Goal: Transaction & Acquisition: Book appointment/travel/reservation

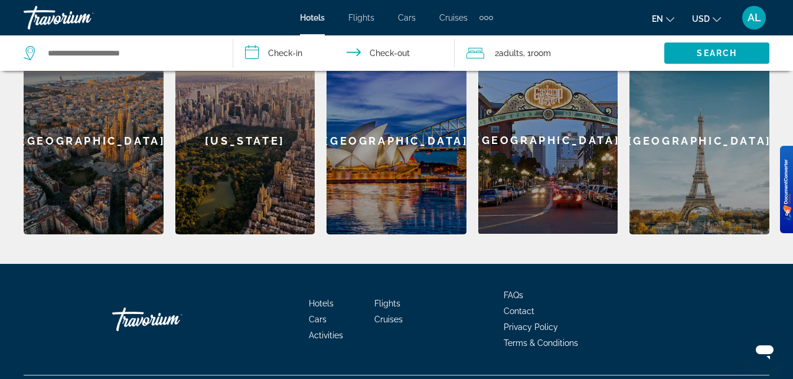
scroll to position [396, 0]
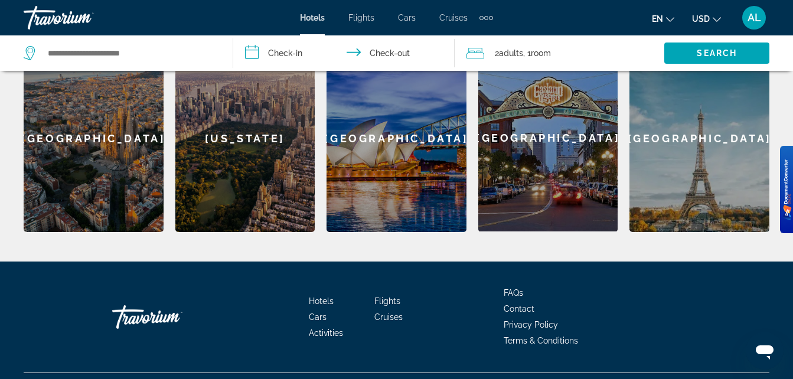
click at [386, 314] on span "Cruises" at bounding box center [388, 316] width 28 height 9
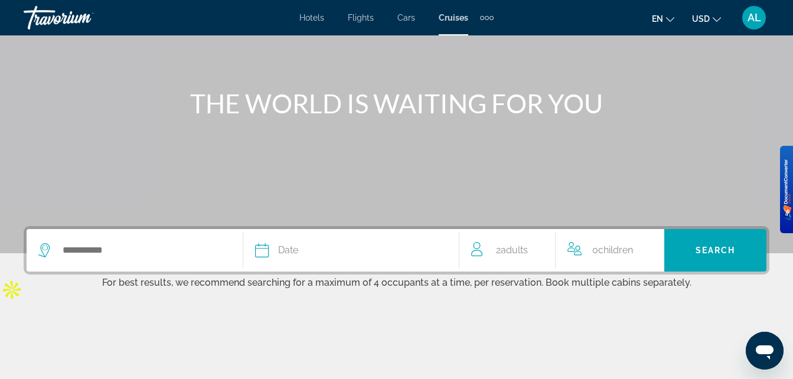
scroll to position [102, 0]
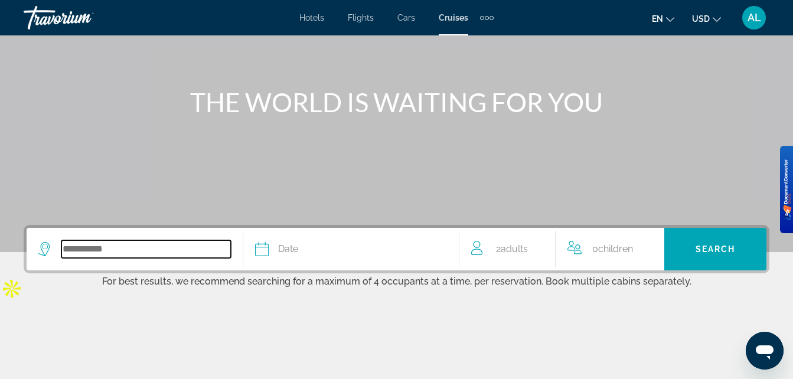
click at [158, 249] on input "Search widget" at bounding box center [145, 249] width 169 height 18
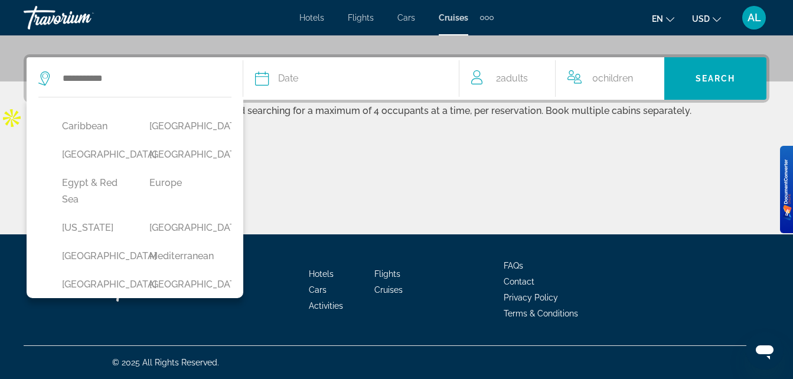
scroll to position [161, 0]
click at [152, 163] on button "[GEOGRAPHIC_DATA]" at bounding box center [181, 152] width 76 height 22
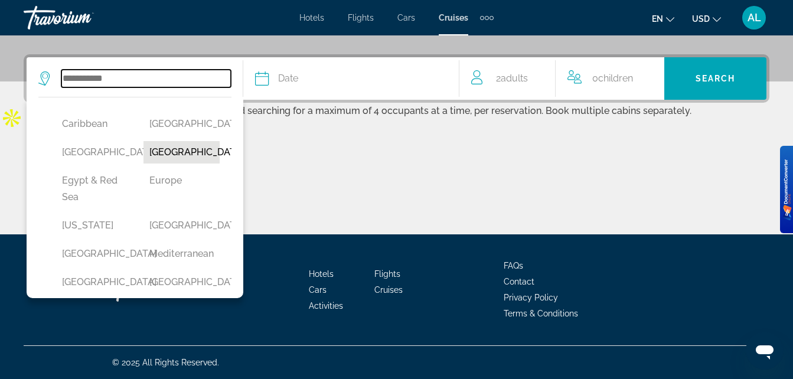
type input "**********"
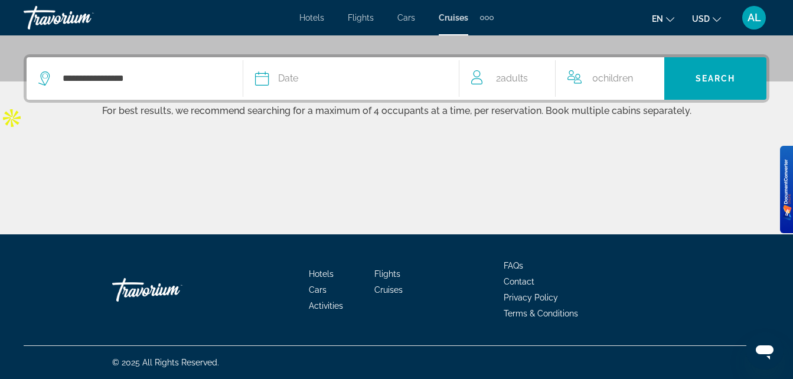
click at [372, 78] on div "Date" at bounding box center [351, 78] width 192 height 17
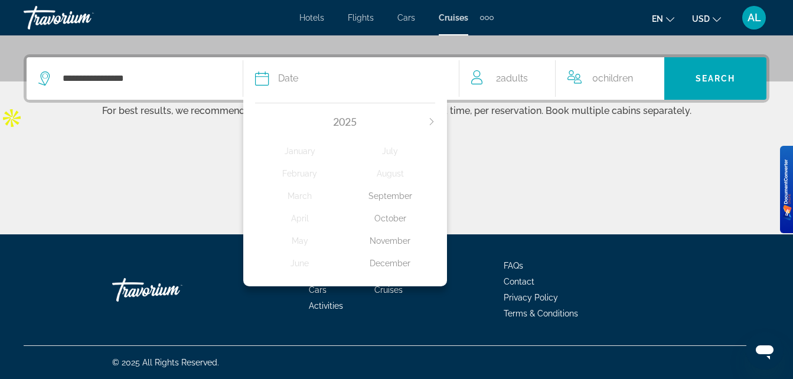
click at [393, 263] on div "December" at bounding box center [390, 263] width 90 height 21
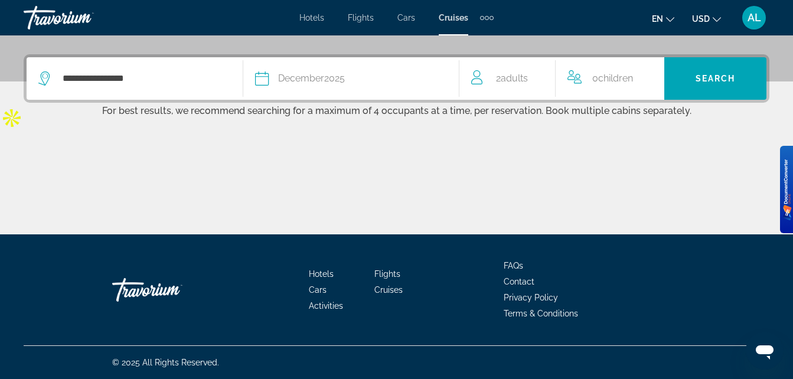
click at [605, 76] on span "Children" at bounding box center [615, 78] width 35 height 11
click at [605, 76] on span "Children" at bounding box center [618, 76] width 35 height 11
click at [626, 75] on span "Children" at bounding box center [618, 76] width 35 height 11
click at [609, 75] on span "Children" at bounding box center [618, 76] width 35 height 11
click at [653, 74] on icon "Increment children" at bounding box center [654, 76] width 11 height 14
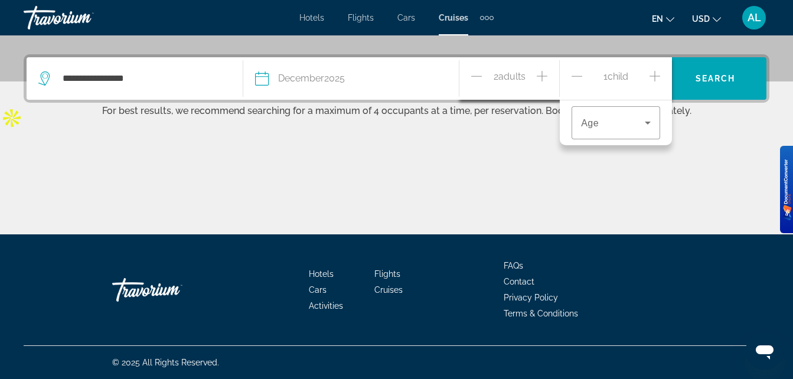
click at [653, 74] on icon "Increment children" at bounding box center [654, 76] width 11 height 14
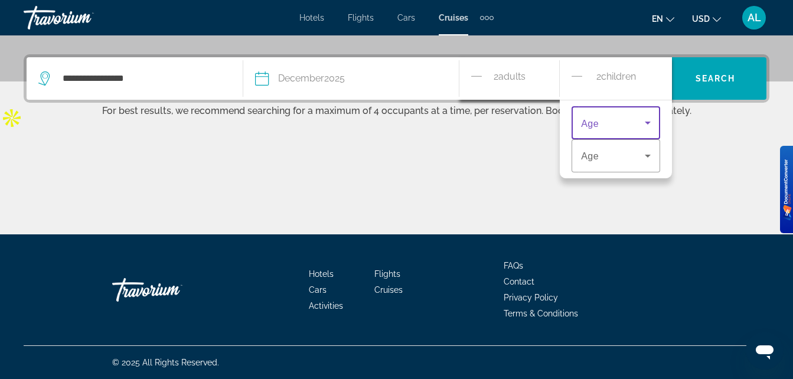
click at [650, 123] on icon "Travelers: 2 adults, 2 children" at bounding box center [647, 123] width 14 height 14
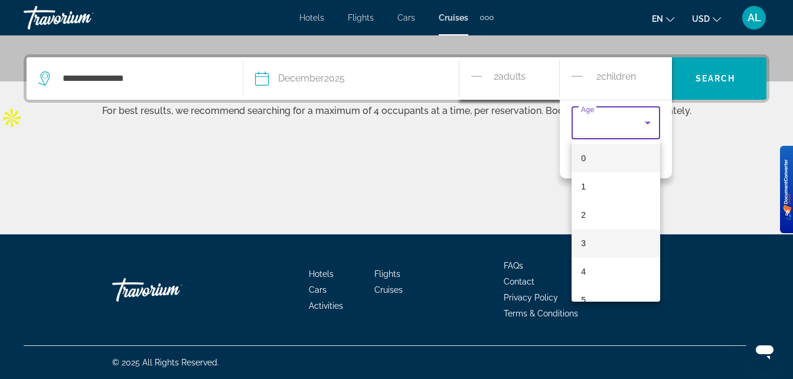
click at [588, 238] on mat-option "3" at bounding box center [615, 243] width 89 height 28
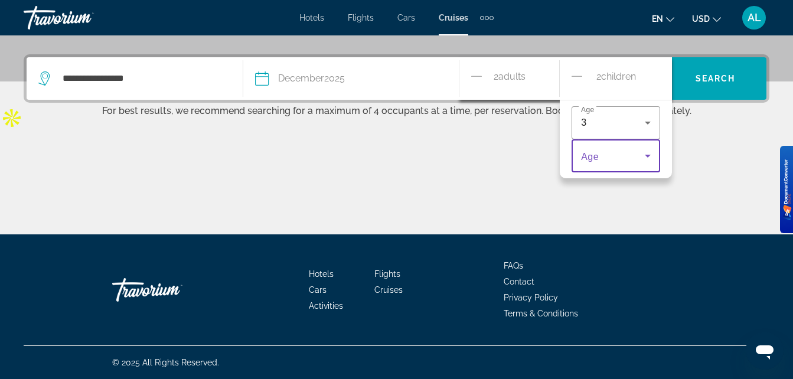
click at [646, 155] on icon "Travelers: 2 adults, 2 children" at bounding box center [647, 156] width 6 height 3
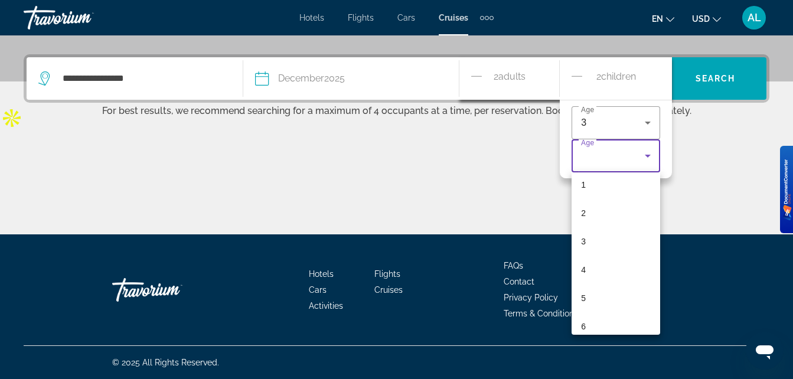
scroll to position [0, 0]
click at [649, 152] on div at bounding box center [396, 189] width 793 height 379
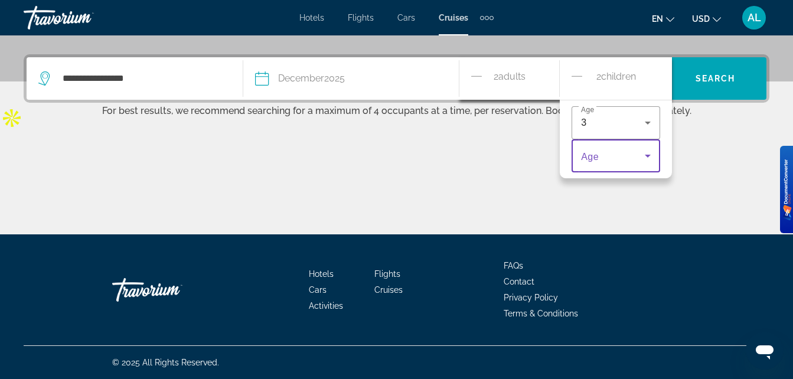
click at [647, 161] on icon "Travelers: 2 adults, 2 children" at bounding box center [647, 156] width 14 height 14
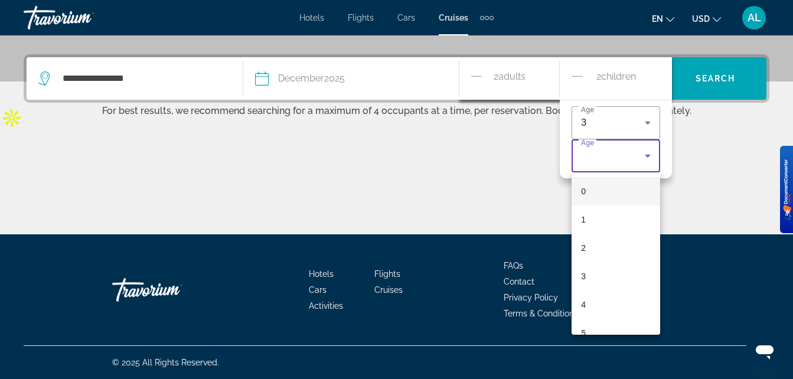
click at [600, 163] on div at bounding box center [396, 189] width 793 height 379
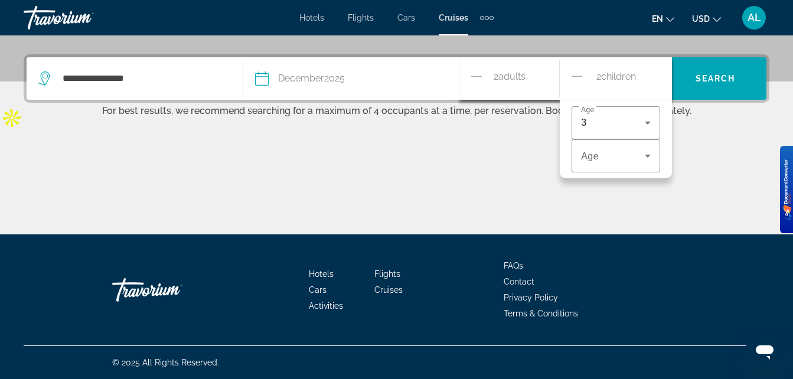
click at [687, 191] on div "Main content" at bounding box center [396, 190] width 745 height 89
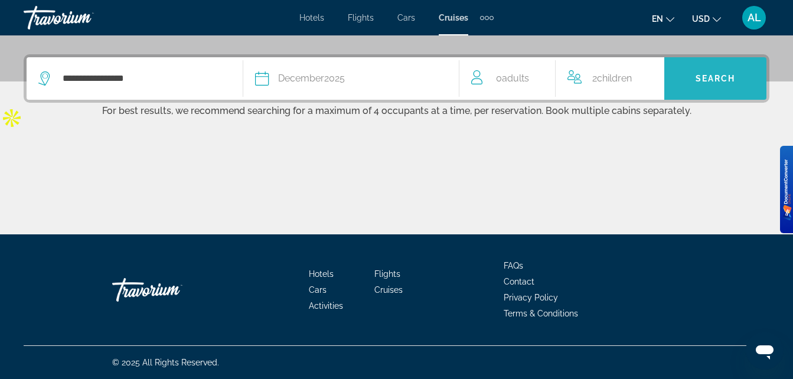
click at [721, 81] on span "Search" at bounding box center [715, 78] width 40 height 9
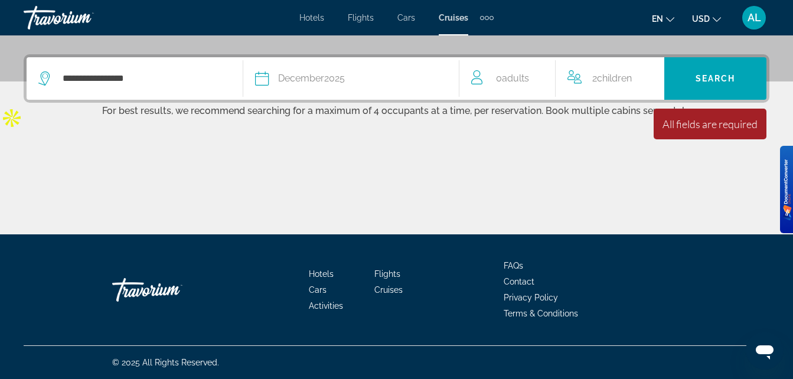
click at [518, 84] on span "0 Adult Adults" at bounding box center [512, 78] width 33 height 17
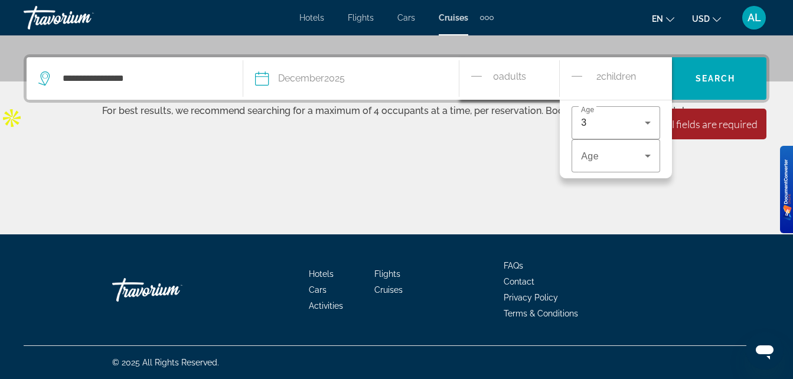
click at [507, 75] on span "Adults" at bounding box center [512, 76] width 27 height 11
click at [531, 73] on div "0 Adult Adults" at bounding box center [515, 78] width 88 height 21
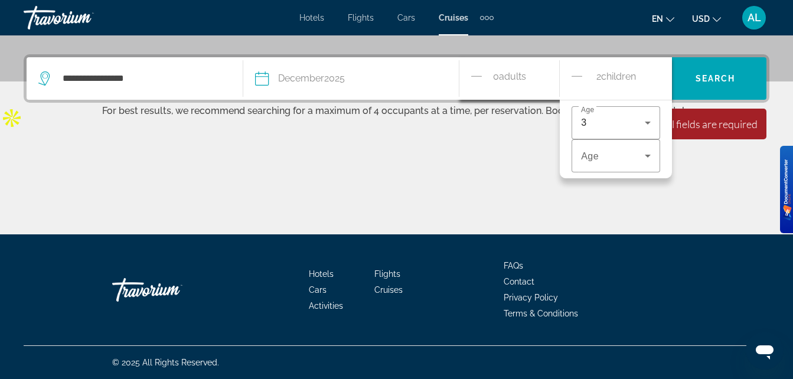
click at [479, 77] on icon "Decrement adults" at bounding box center [476, 76] width 11 height 14
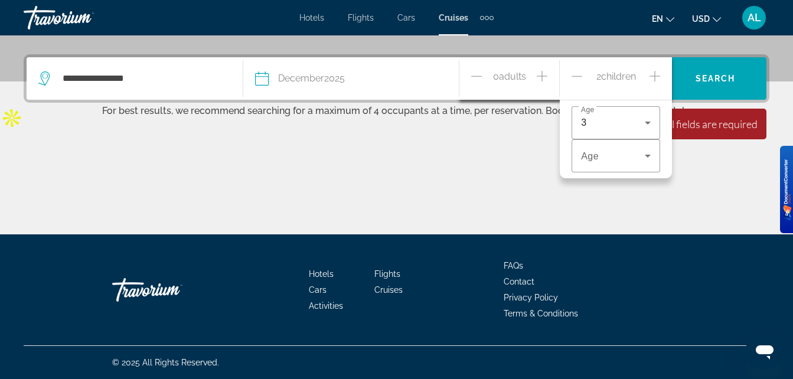
click at [544, 77] on icon "Increment adults" at bounding box center [541, 76] width 11 height 14
click at [647, 156] on icon "Travelers: 2 adults, 2 children" at bounding box center [647, 156] width 6 height 3
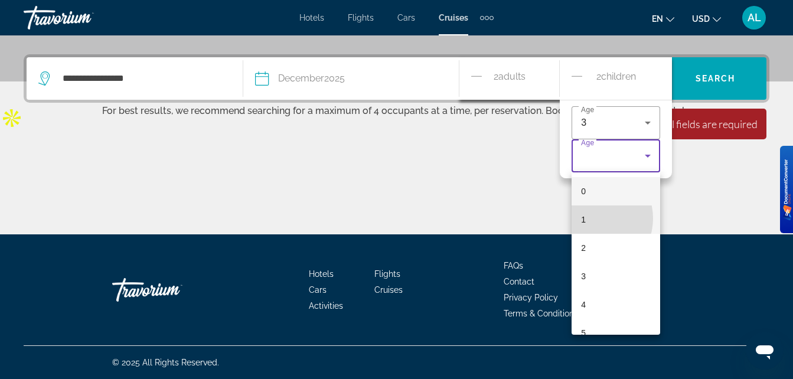
click at [590, 218] on mat-option "1" at bounding box center [615, 219] width 89 height 28
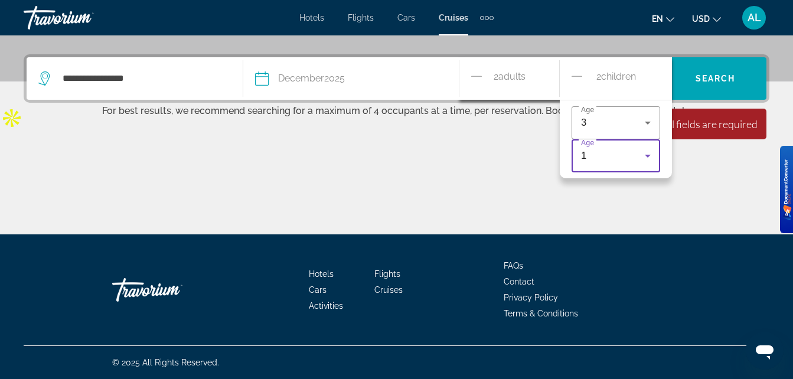
click at [646, 158] on icon "Travelers: 2 adults, 2 children" at bounding box center [647, 156] width 14 height 14
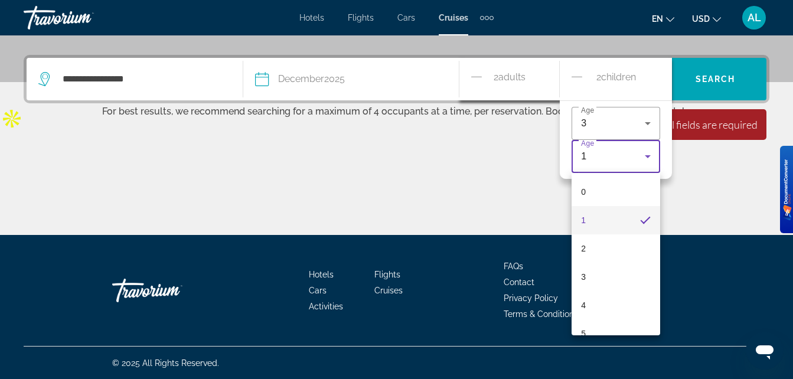
scroll to position [273, 0]
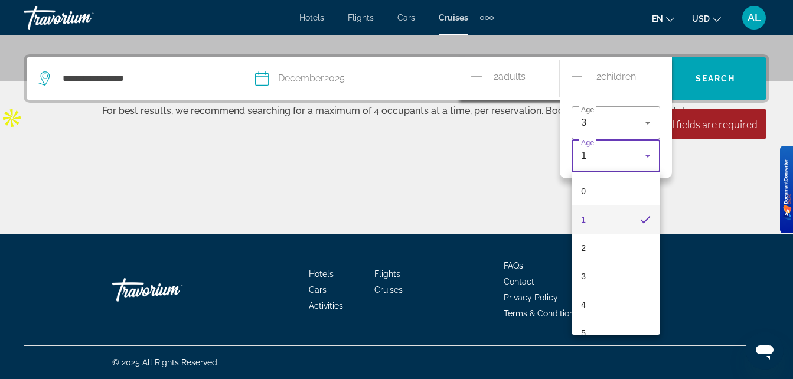
click at [505, 79] on div at bounding box center [396, 189] width 793 height 379
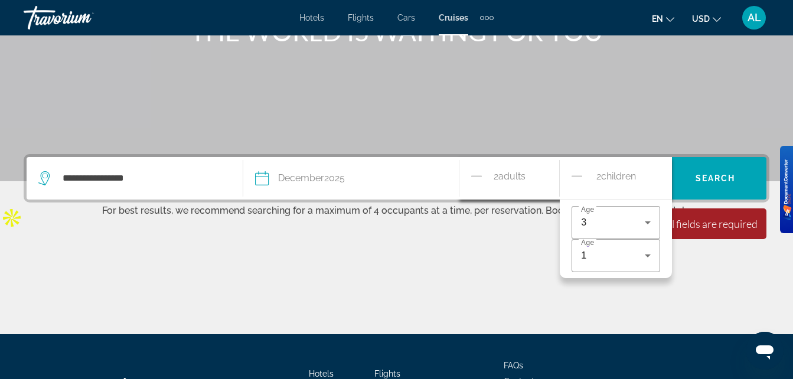
scroll to position [188, 0]
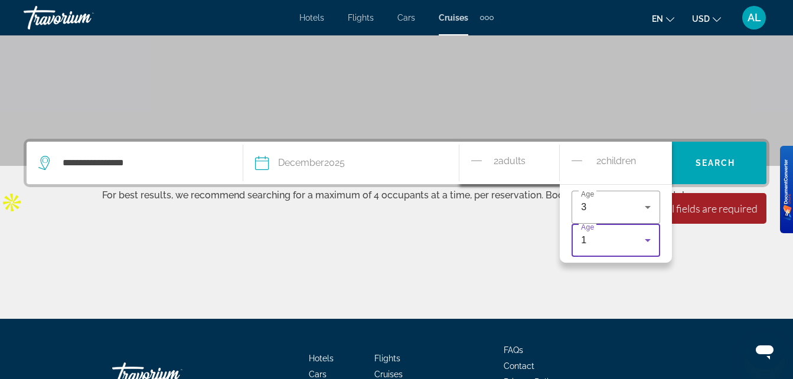
click at [648, 240] on icon "Travelers: 2 adults, 2 children" at bounding box center [647, 240] width 6 height 3
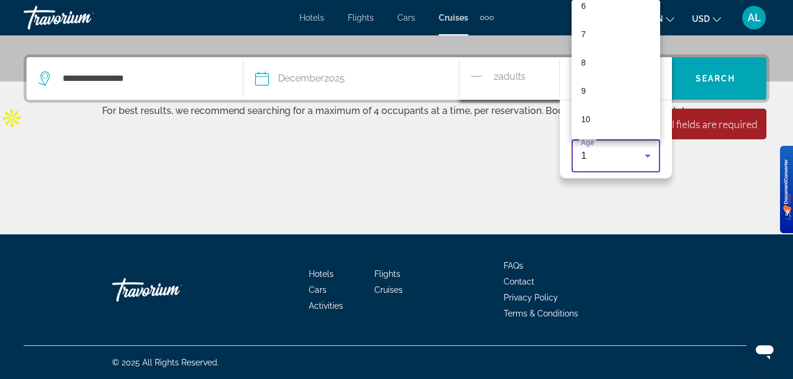
scroll to position [210, 0]
click at [594, 122] on mat-option "11" at bounding box center [615, 120] width 89 height 28
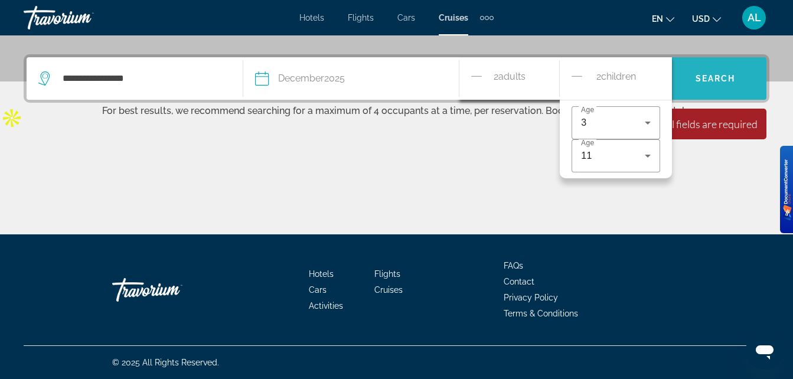
click at [719, 76] on span "Search" at bounding box center [715, 78] width 40 height 9
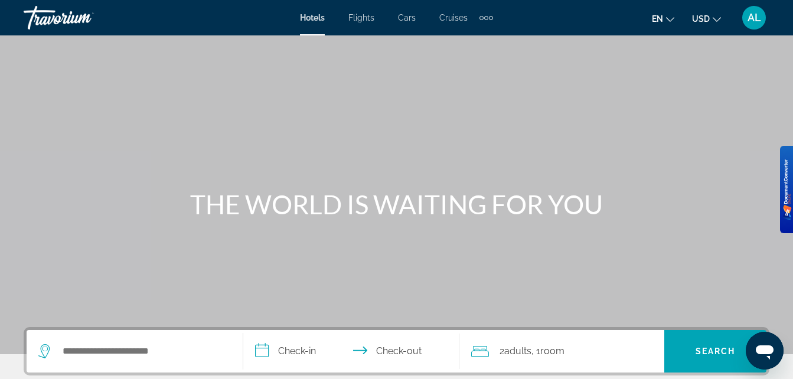
click at [484, 18] on div "Extra navigation items" at bounding box center [486, 18] width 4 height 4
